Goal: Transaction & Acquisition: Purchase product/service

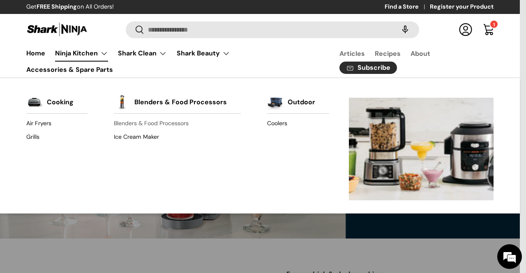
click at [123, 119] on link "Blenders & Food Processors" at bounding box center [177, 123] width 127 height 13
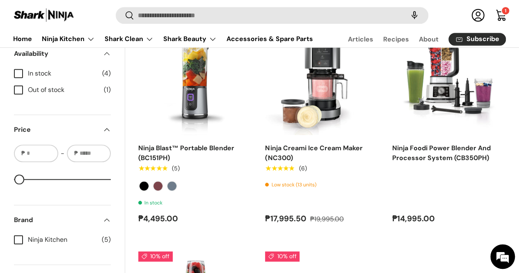
scroll to position [296, 0]
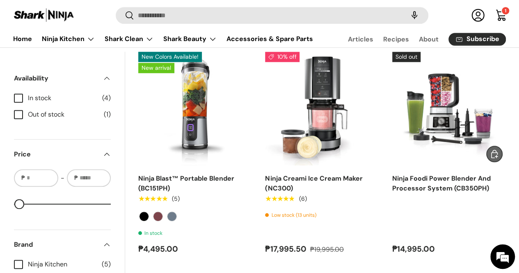
click at [0, 0] on img "Ninja Foodi Power Blender And Processor System (CB350PH)" at bounding box center [0, 0] width 0 height 0
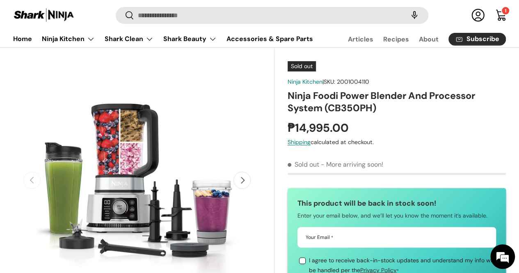
scroll to position [196, 0]
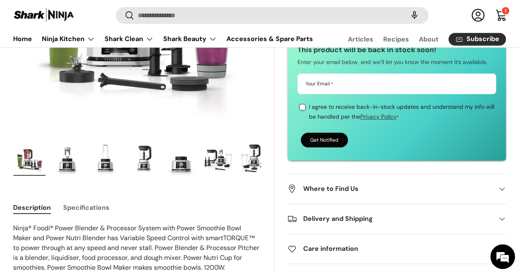
click at [226, 160] on img "Gallery Viewer" at bounding box center [218, 159] width 32 height 33
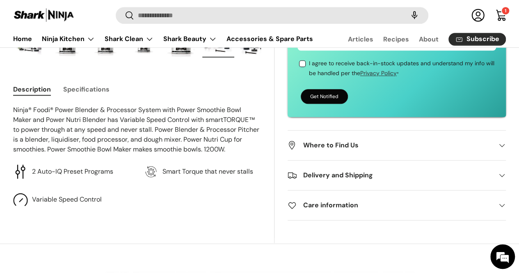
scroll to position [273, 0]
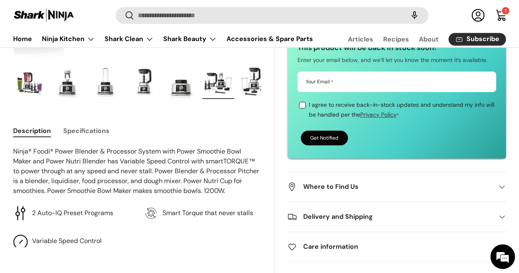
click at [83, 128] on button "Specifications" at bounding box center [86, 131] width 46 height 18
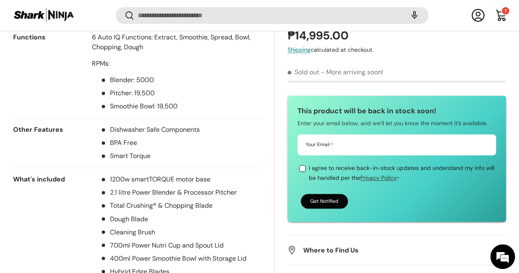
scroll to position [638, 0]
